Goal: Task Accomplishment & Management: Manage account settings

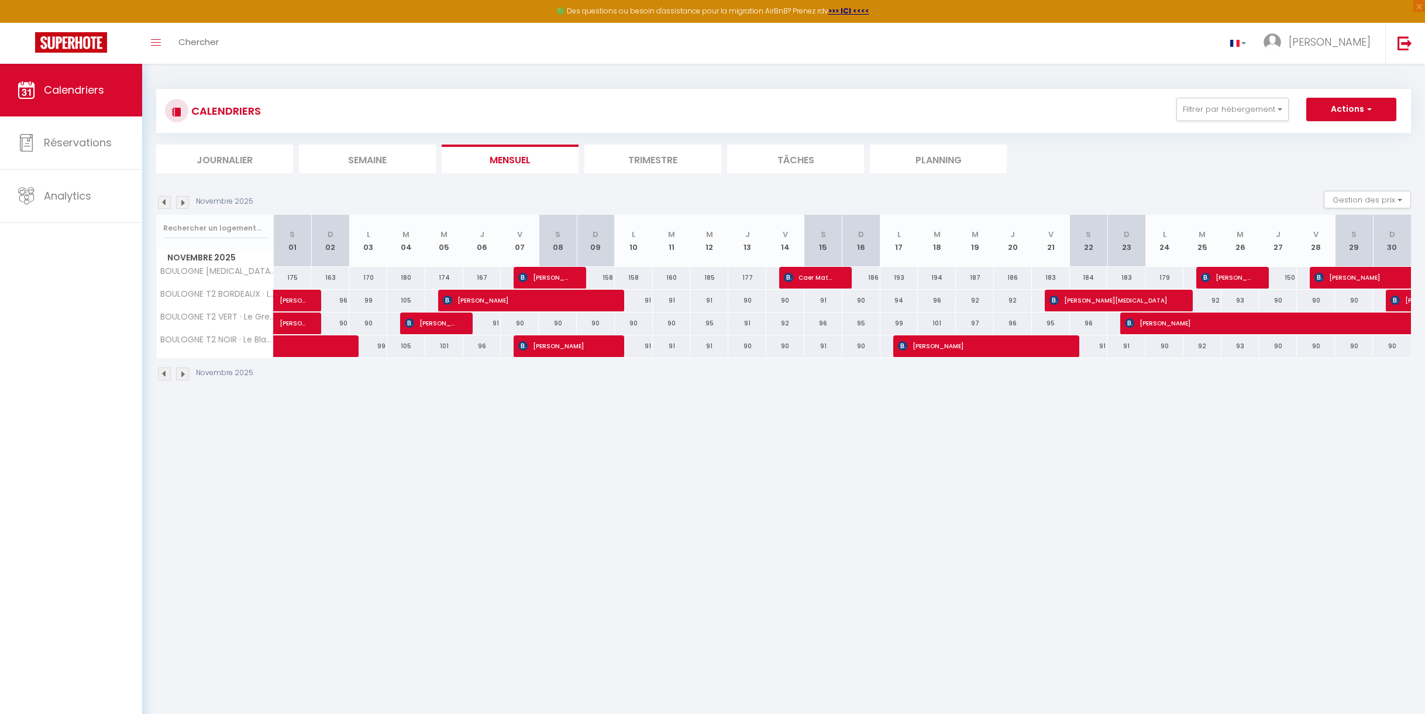
click at [163, 202] on img at bounding box center [164, 202] width 13 height 13
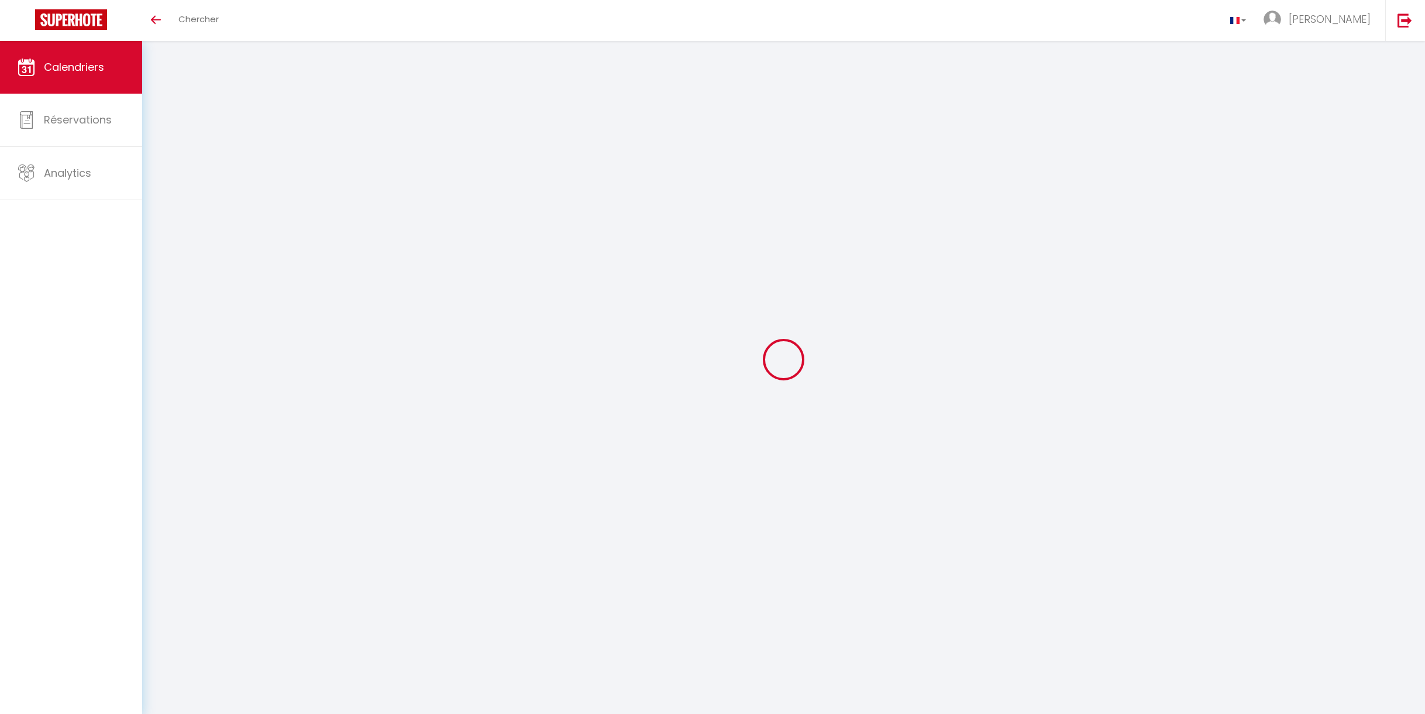
select select
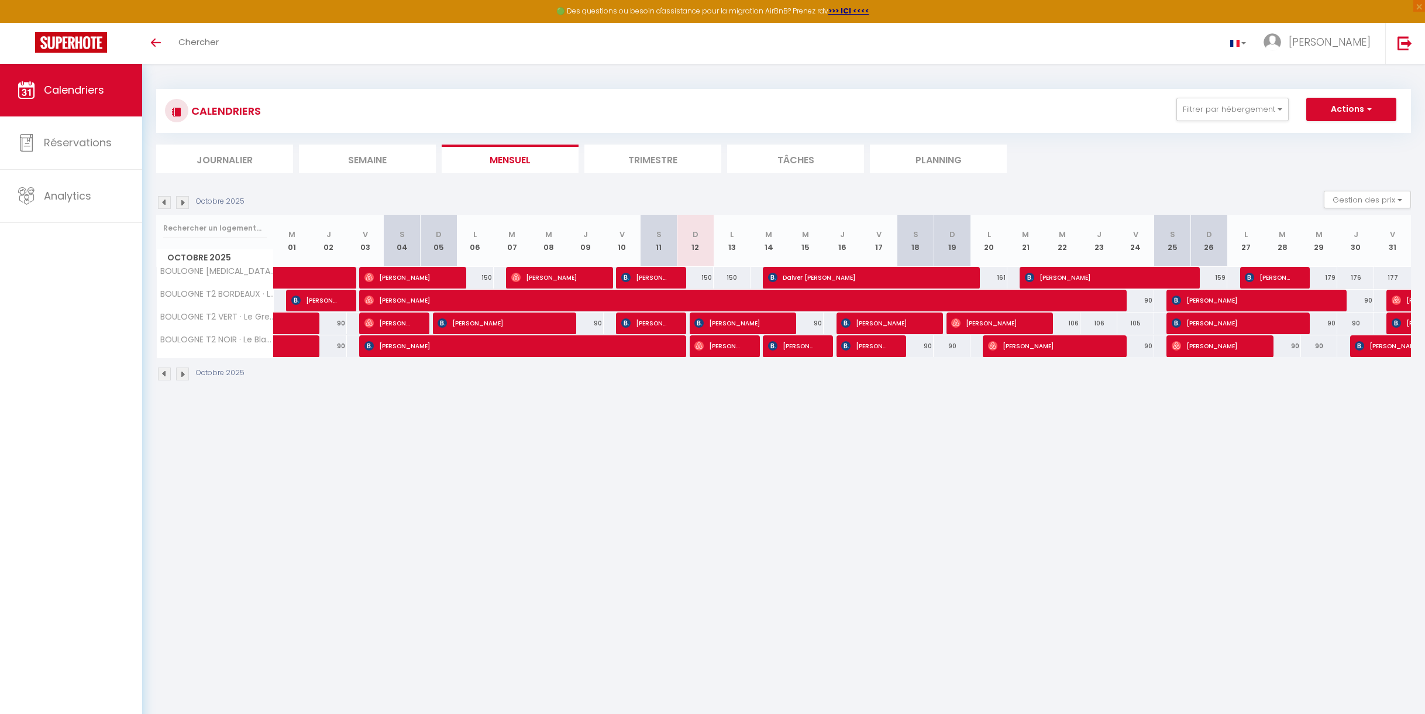
select select
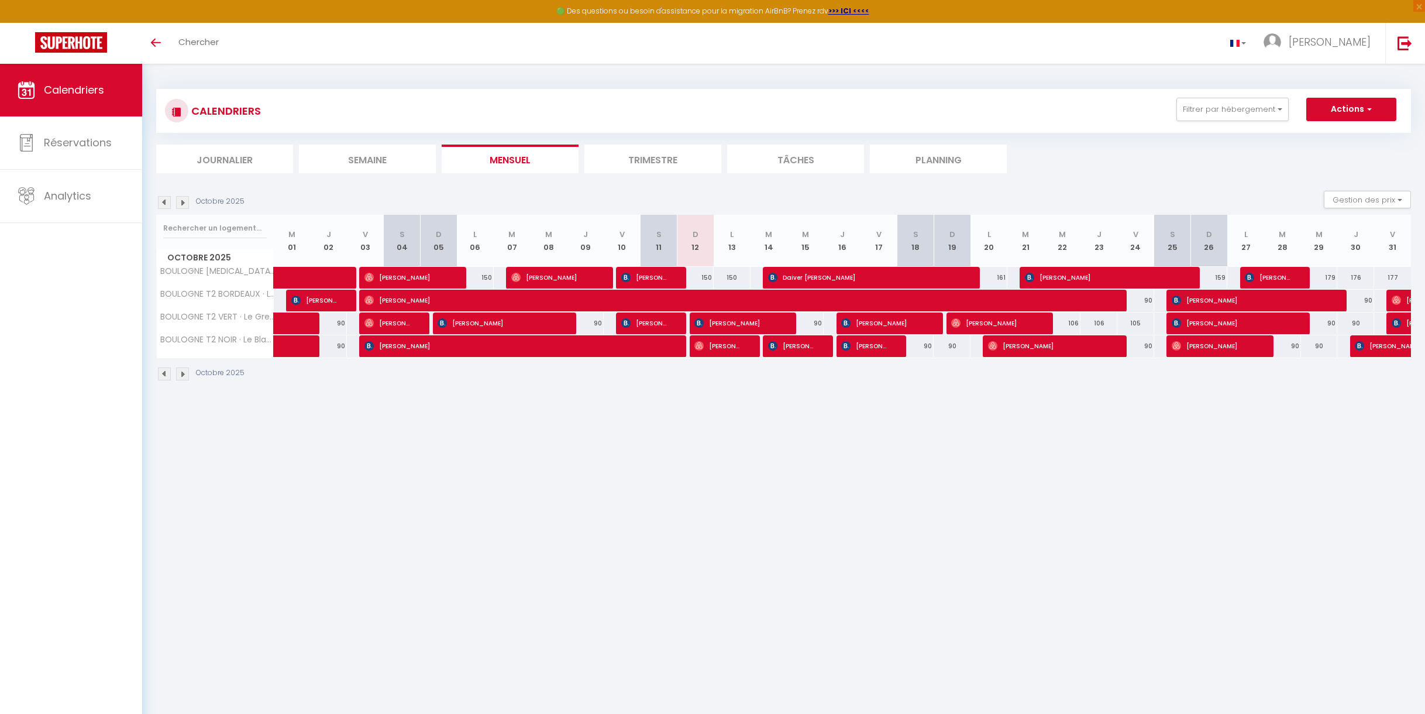
select select
click at [799, 347] on span "[PERSON_NAME]" at bounding box center [792, 346] width 49 height 22
select select "OK"
select select "KO"
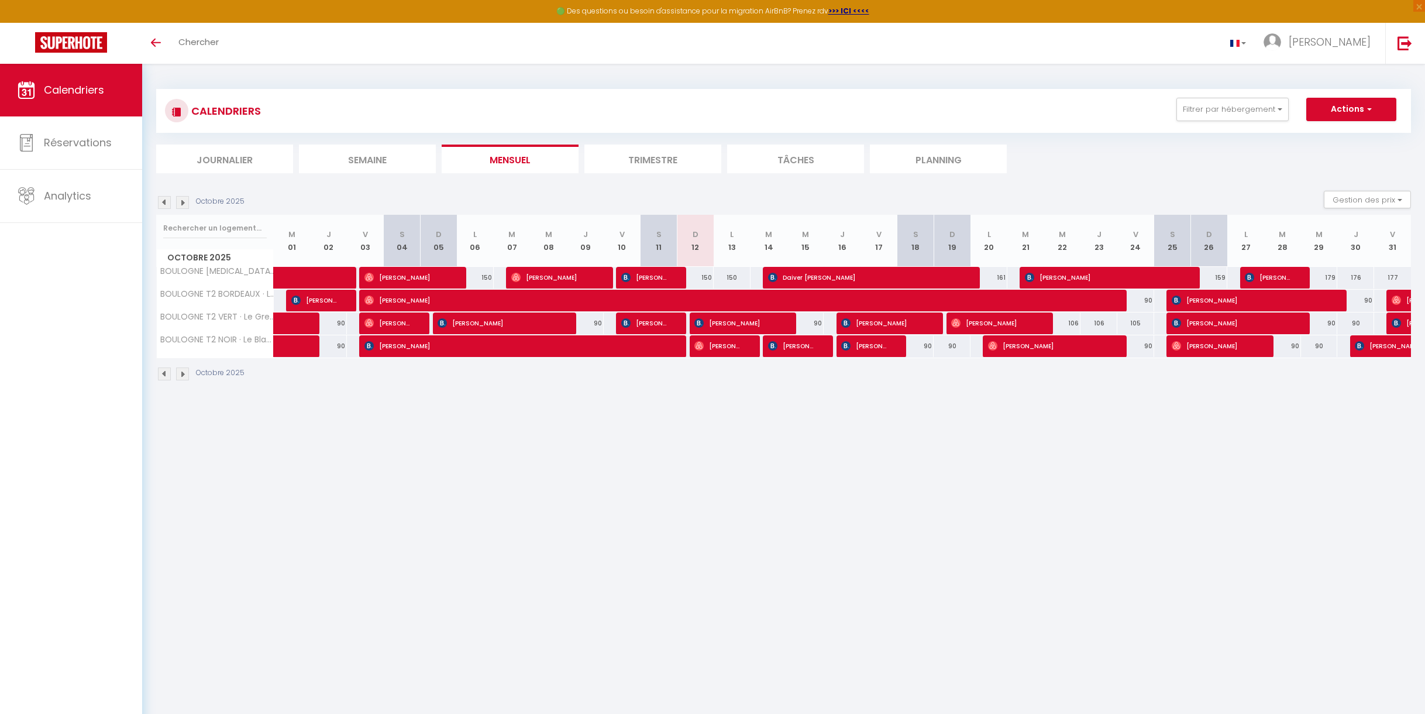
select select "0"
select select "1"
select select
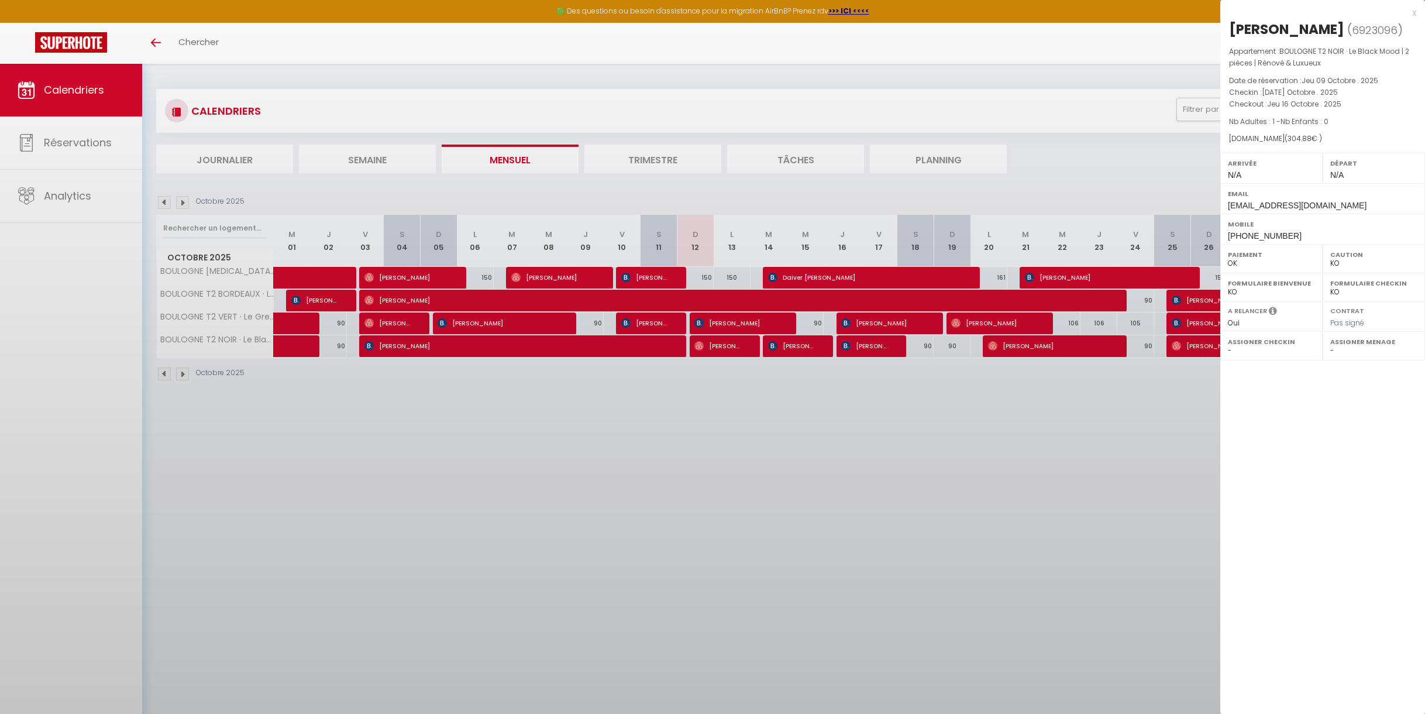
click at [799, 347] on div at bounding box center [712, 357] width 1425 height 714
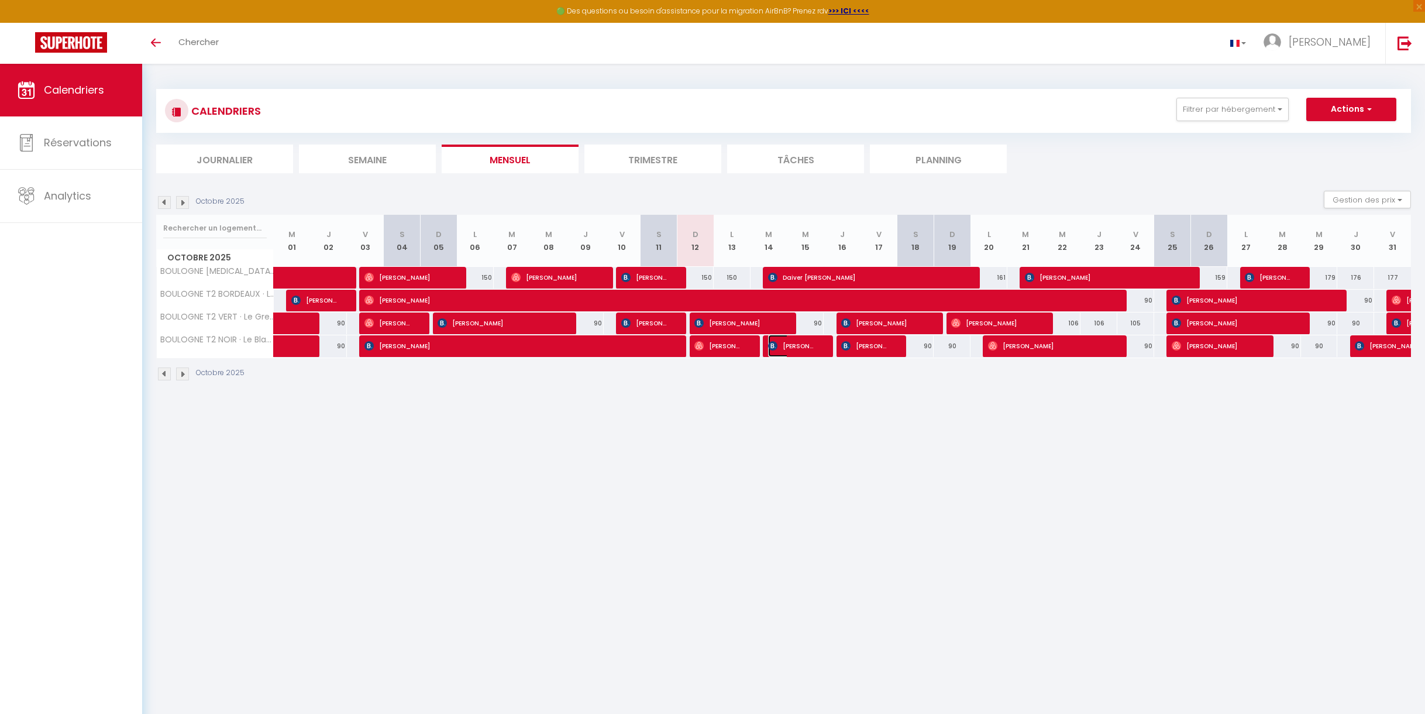
click at [799, 347] on span "[PERSON_NAME]" at bounding box center [792, 346] width 49 height 22
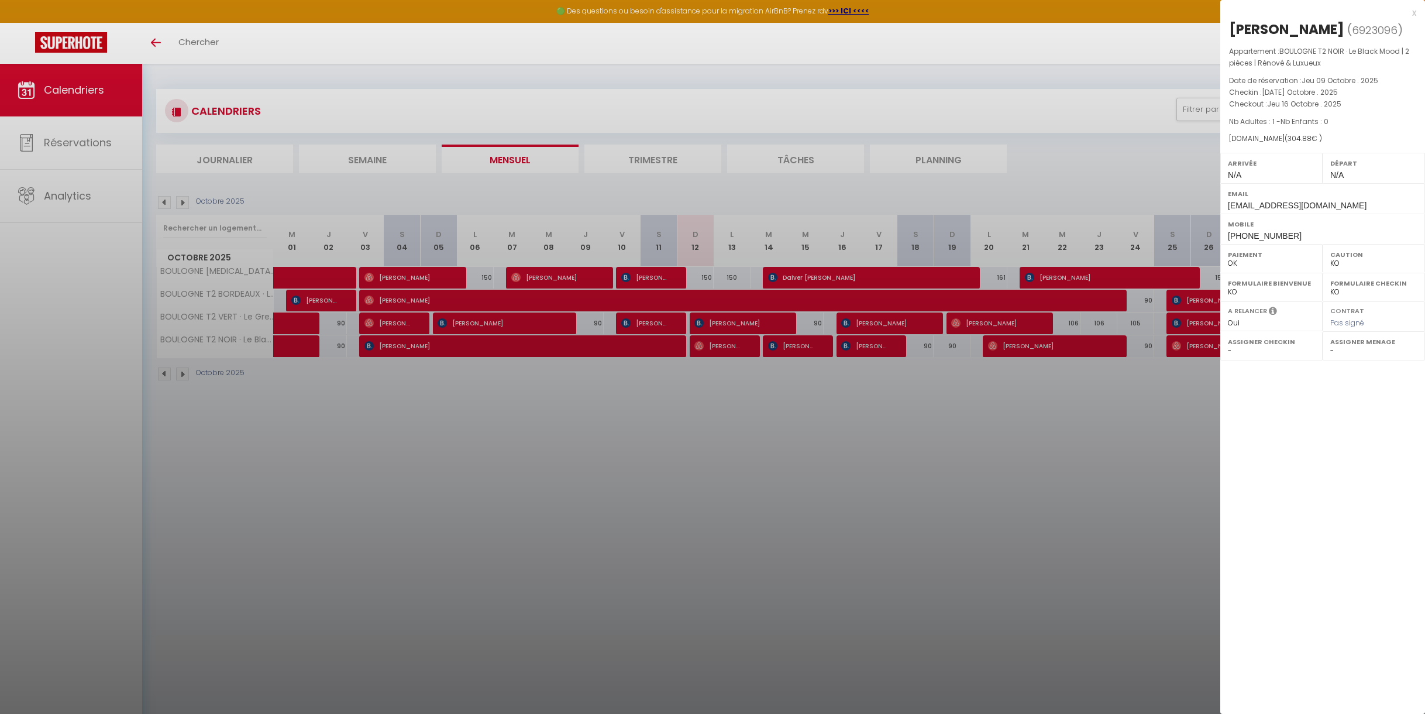
click at [833, 457] on div at bounding box center [712, 357] width 1425 height 714
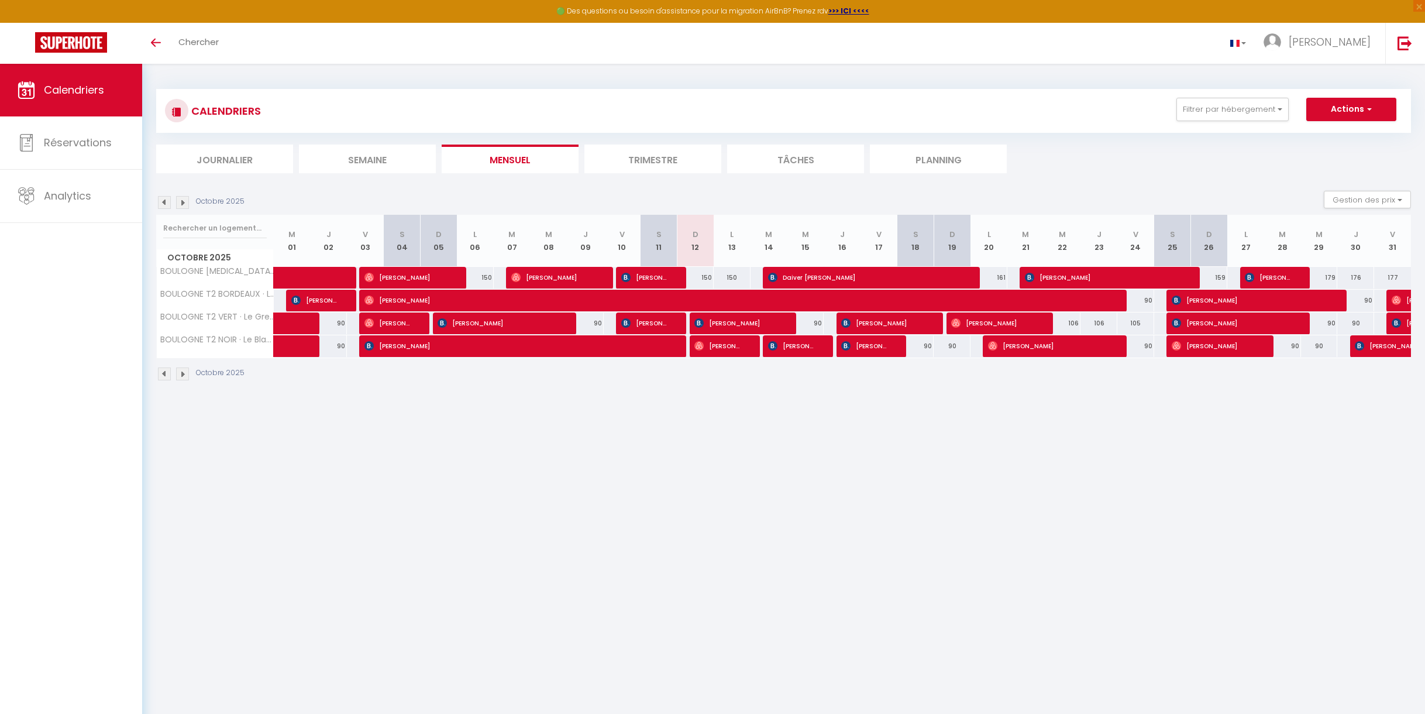
click at [798, 156] on li "Tâches" at bounding box center [795, 159] width 137 height 29
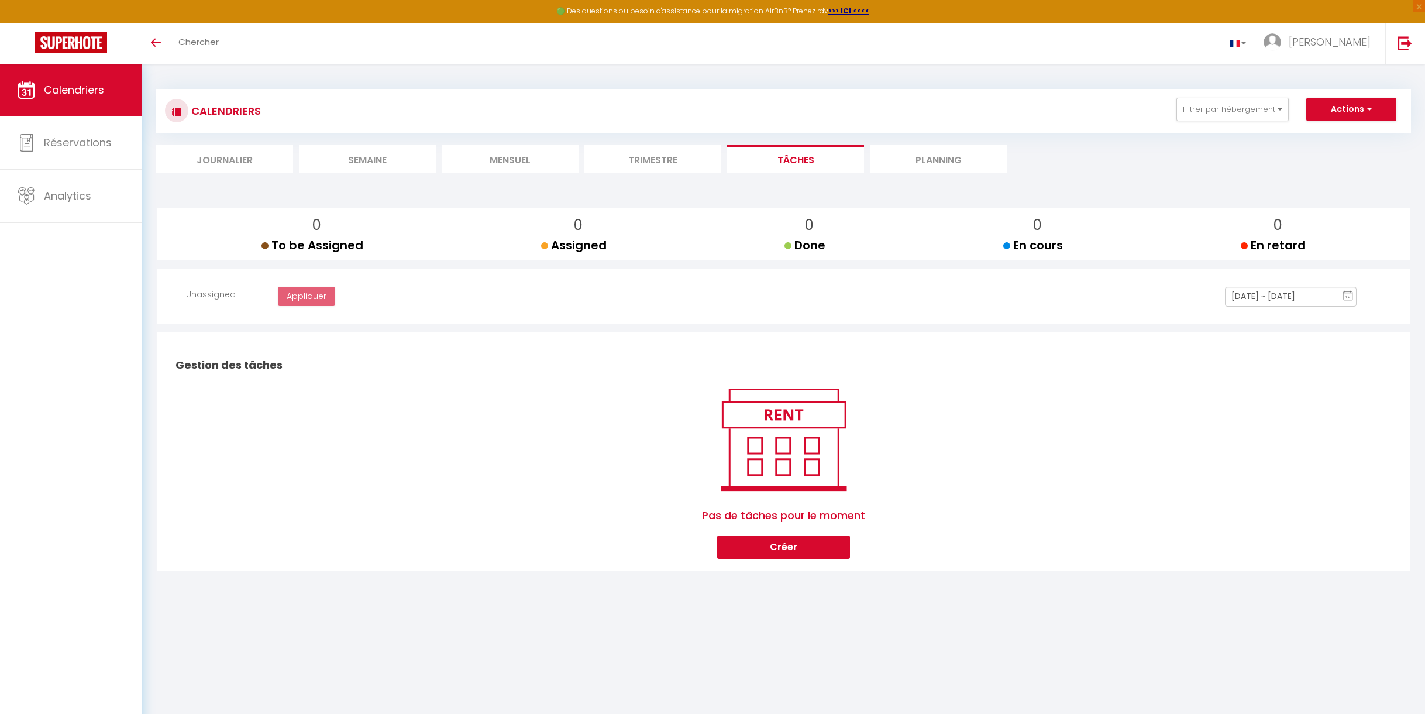
select select
click at [931, 166] on li "Planning" at bounding box center [938, 159] width 137 height 29
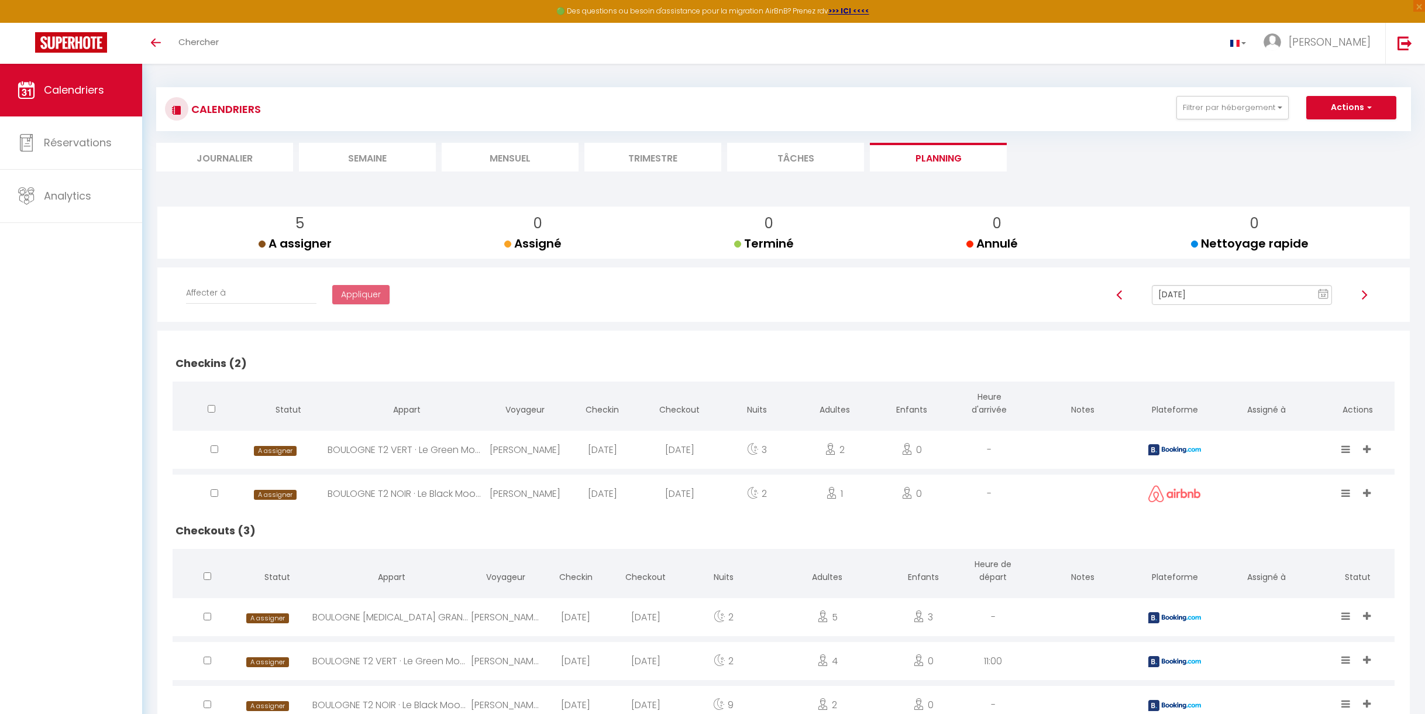
scroll to position [64, 0]
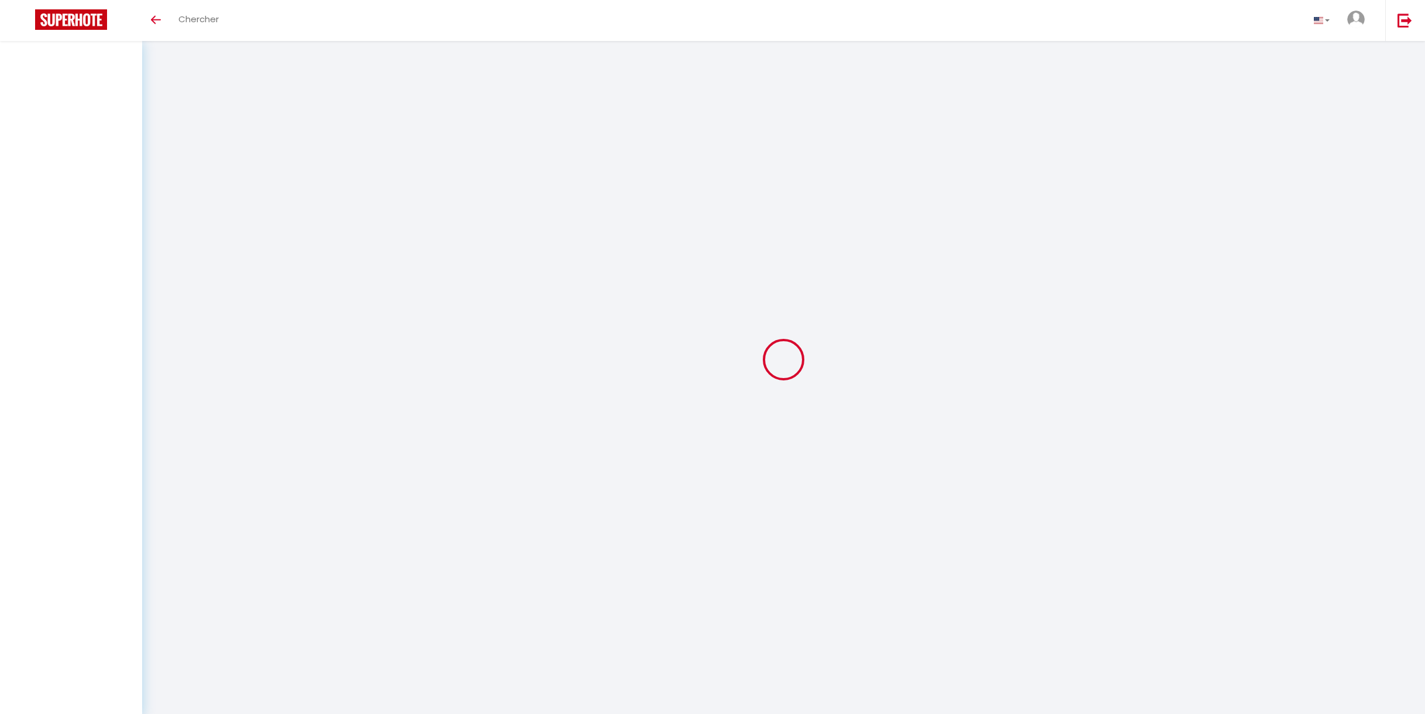
scroll to position [64, 0]
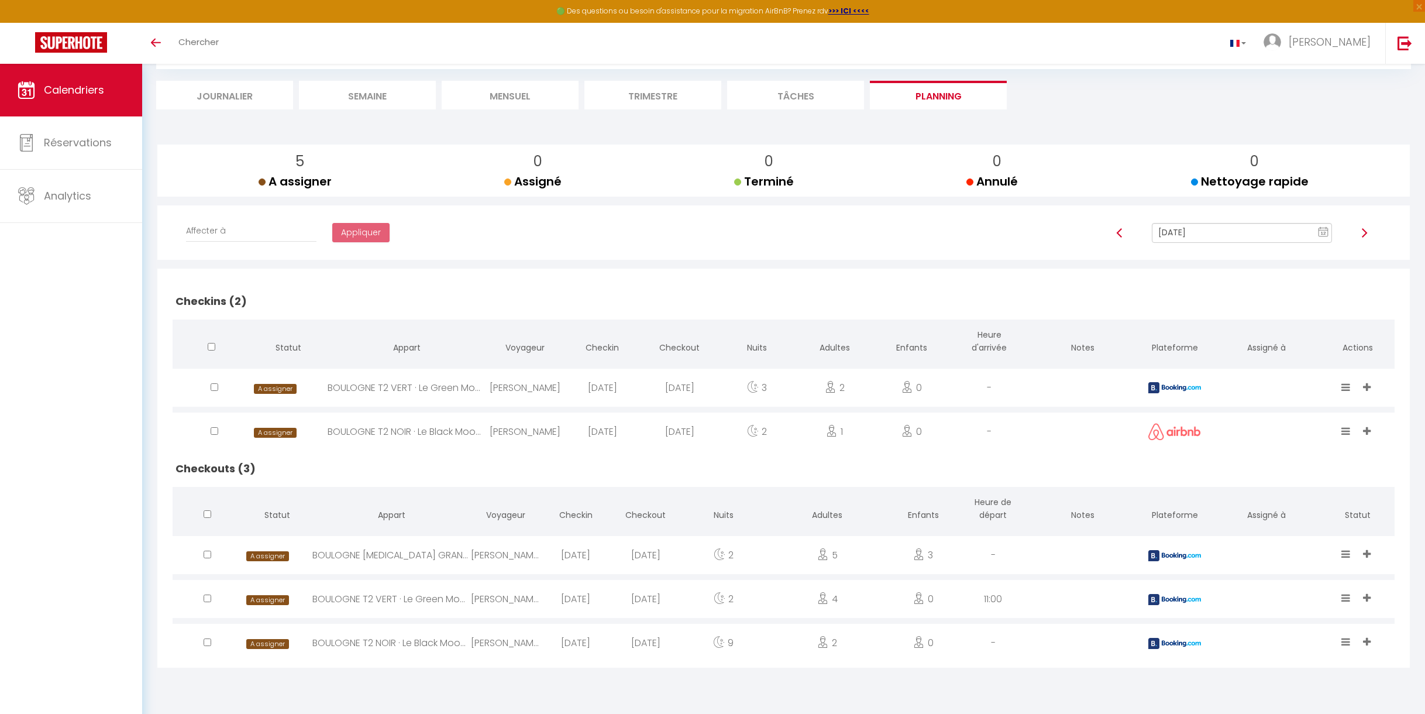
click at [809, 97] on li "Tâches" at bounding box center [795, 95] width 137 height 29
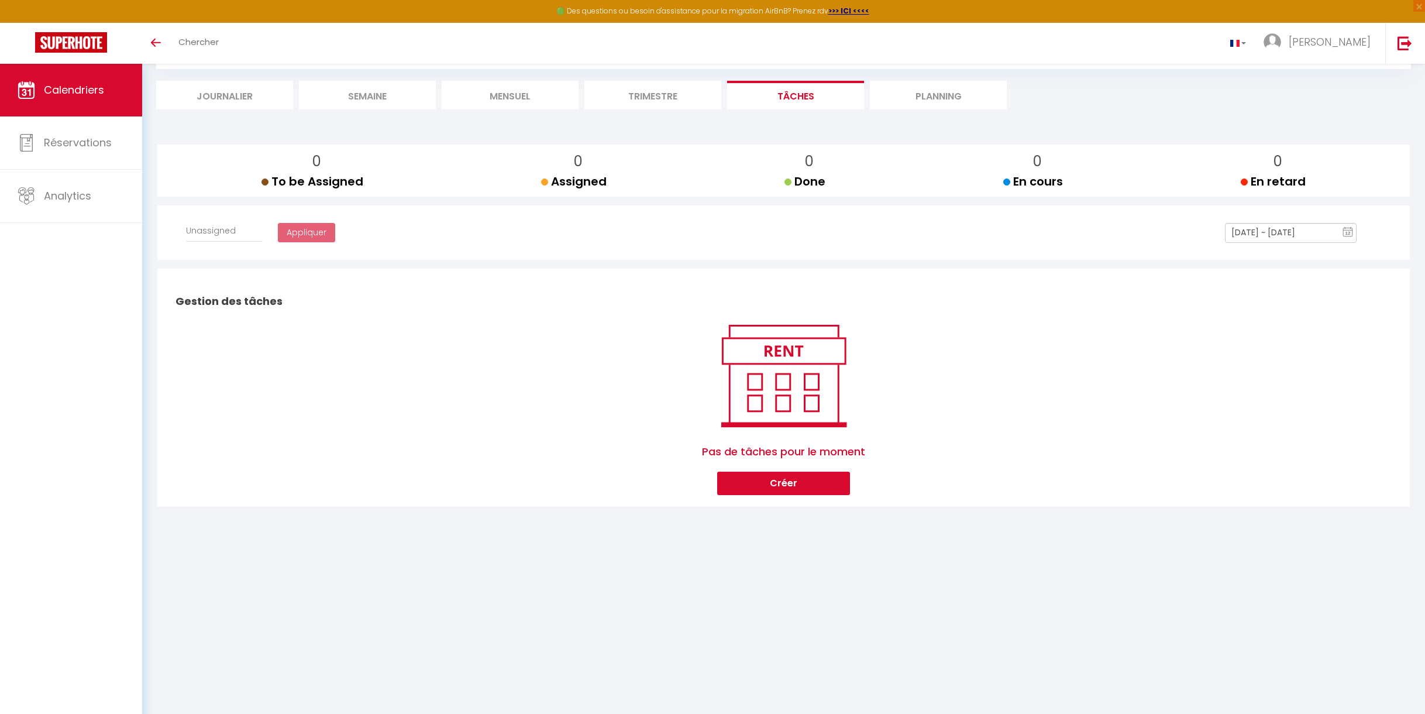
select select
click at [657, 98] on li "Trimestre" at bounding box center [653, 95] width 137 height 29
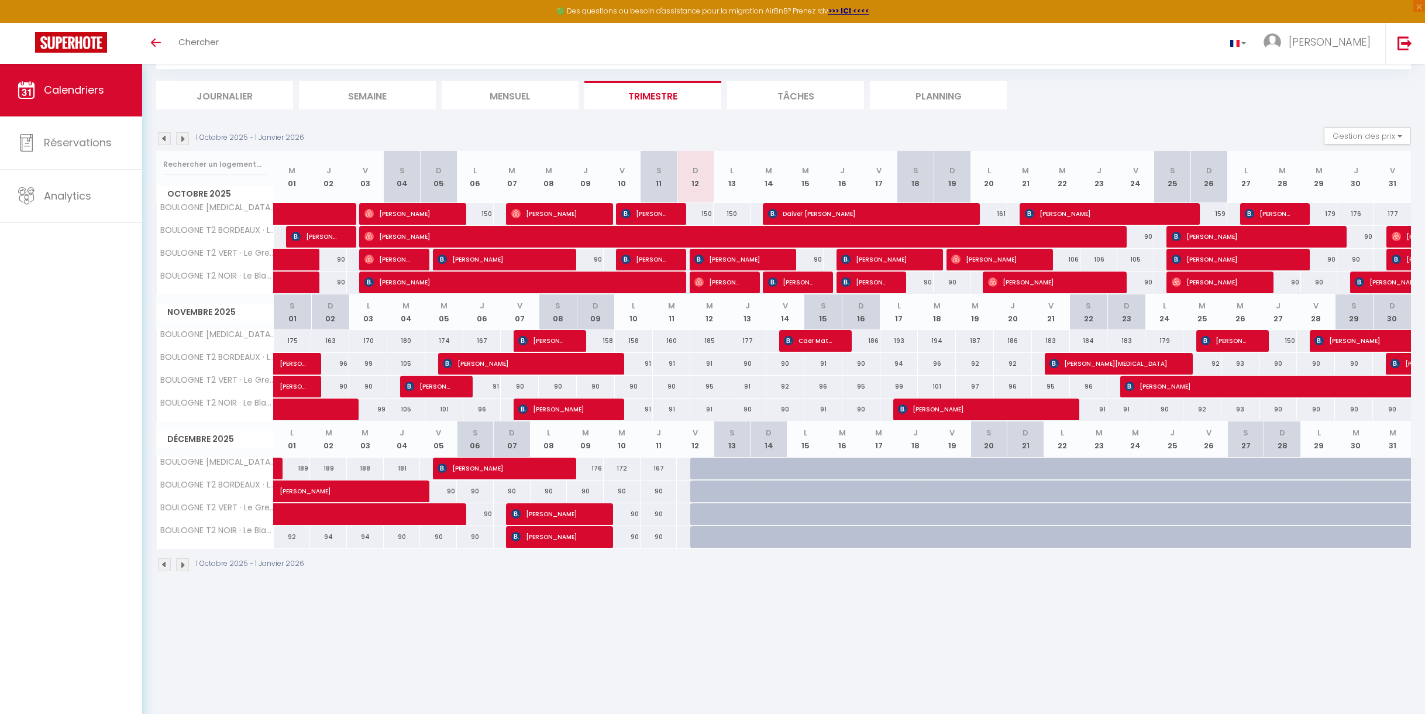
click at [530, 97] on li "Mensuel" at bounding box center [510, 95] width 137 height 29
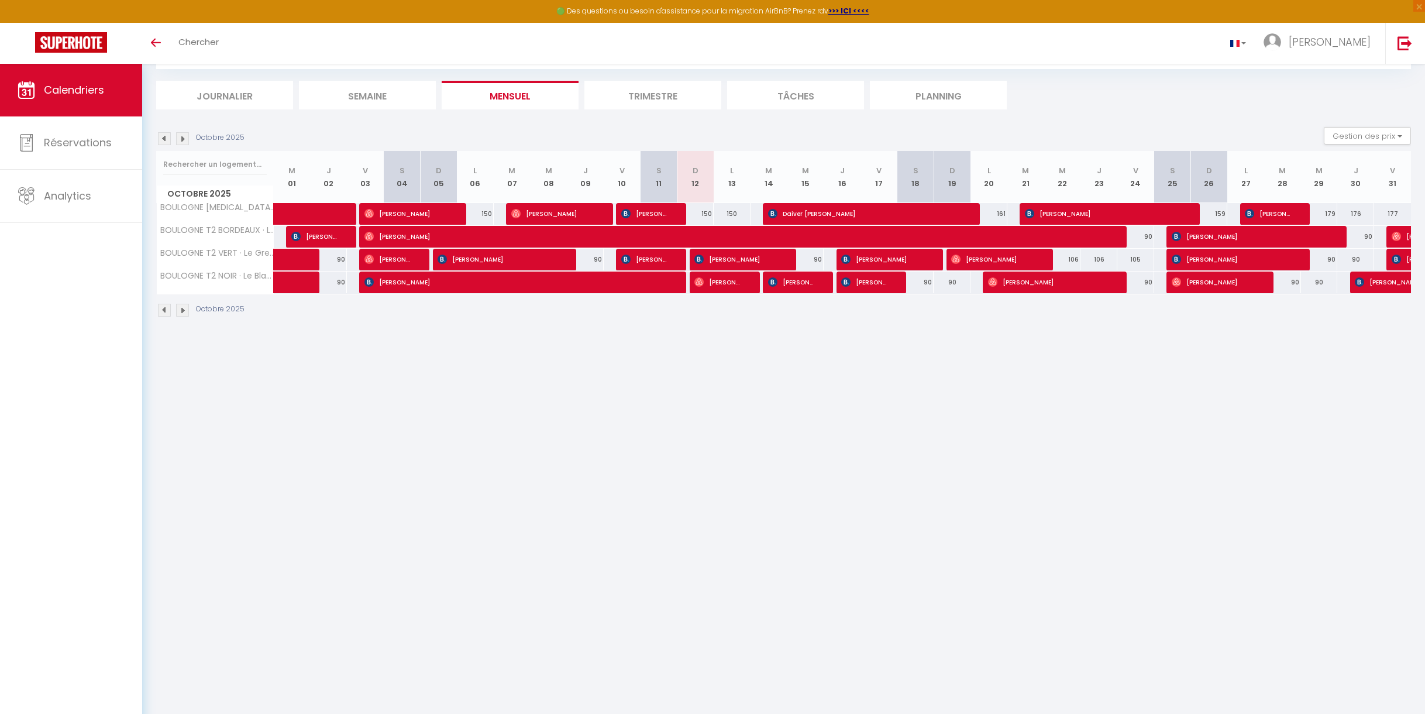
click at [382, 91] on li "Semaine" at bounding box center [367, 95] width 137 height 29
